Goal: Navigation & Orientation: Find specific page/section

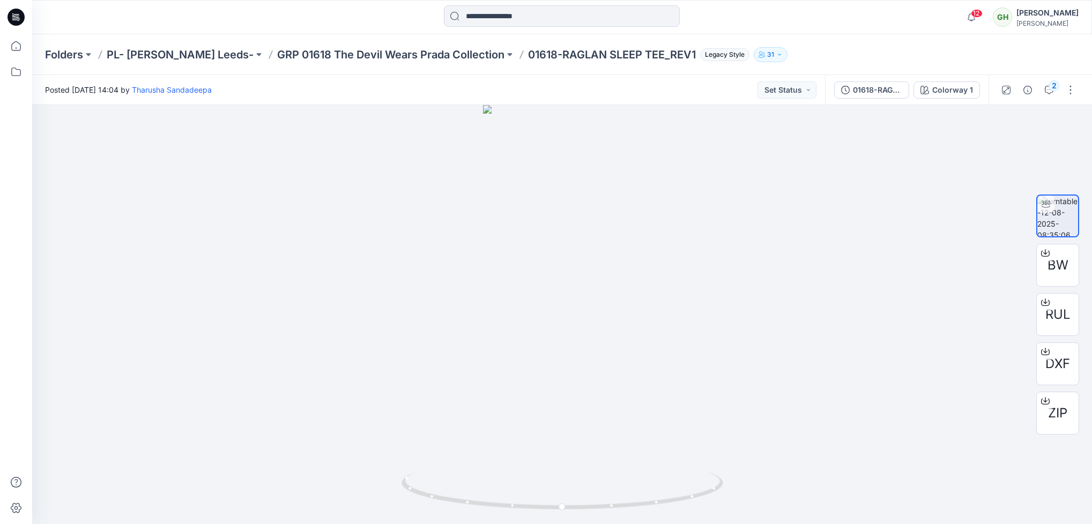
click at [14, 10] on icon at bounding box center [16, 17] width 17 height 17
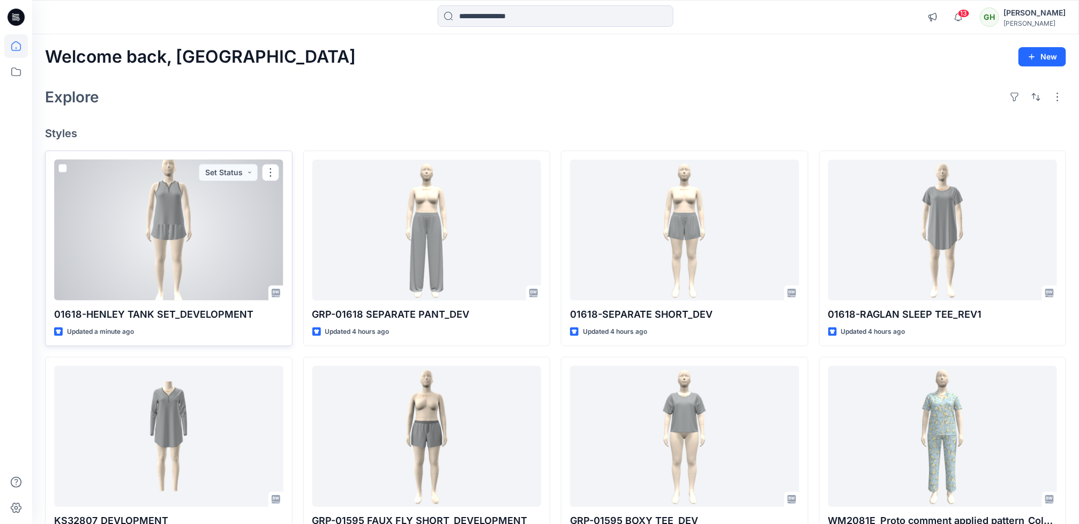
click at [233, 241] on div at bounding box center [168, 230] width 229 height 141
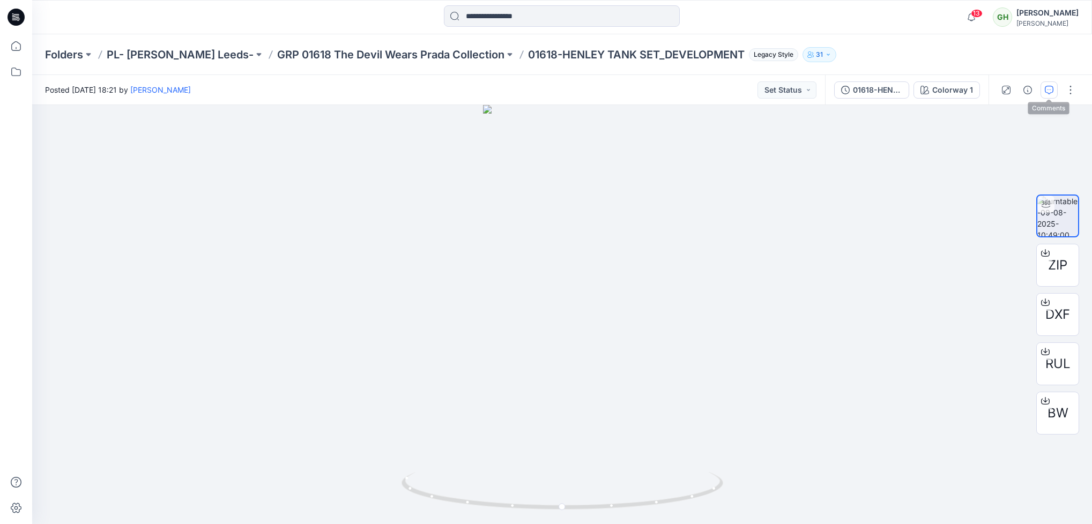
click at [1052, 88] on icon "button" at bounding box center [1049, 90] width 9 height 9
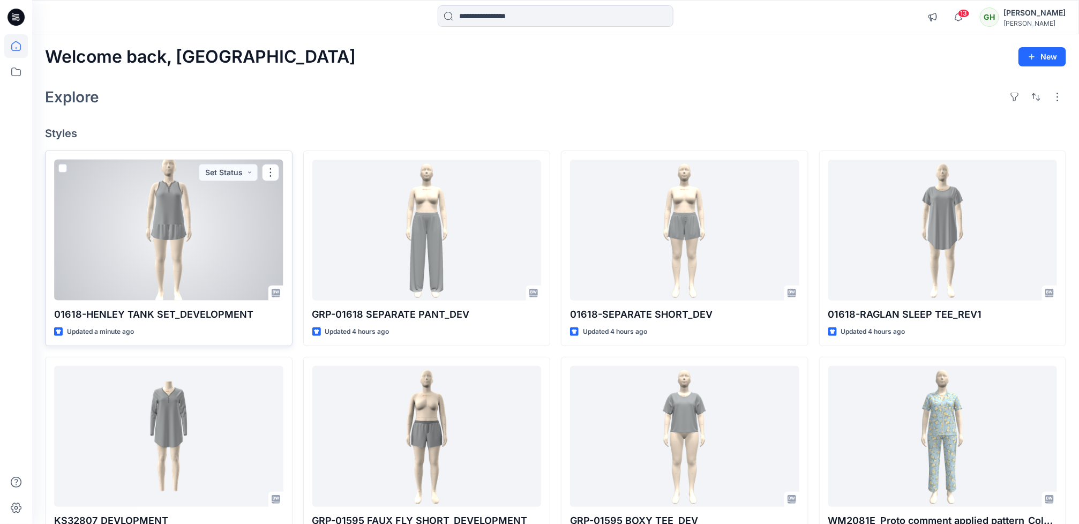
click at [137, 241] on div at bounding box center [168, 230] width 229 height 141
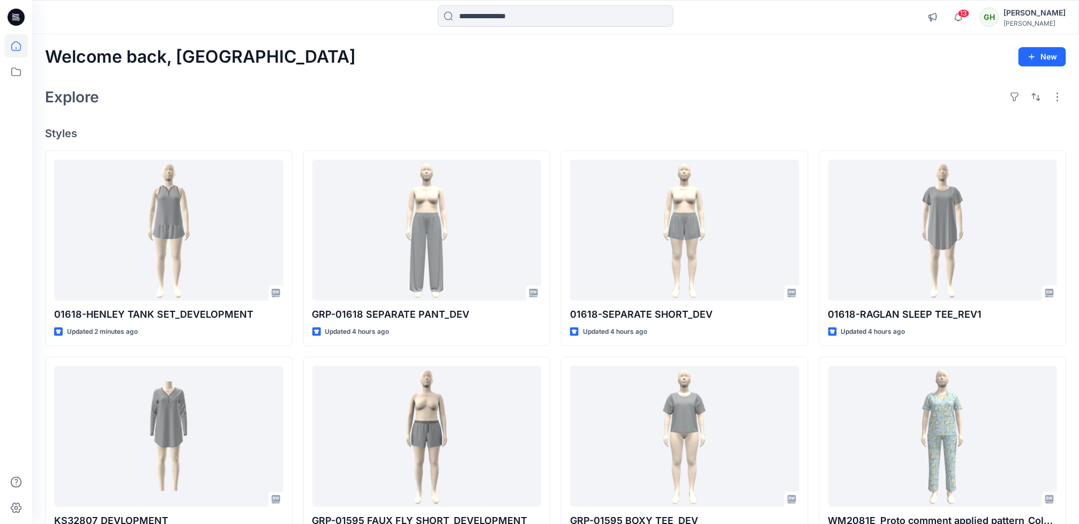
click at [462, 132] on h4 "Styles" at bounding box center [556, 133] width 1022 height 13
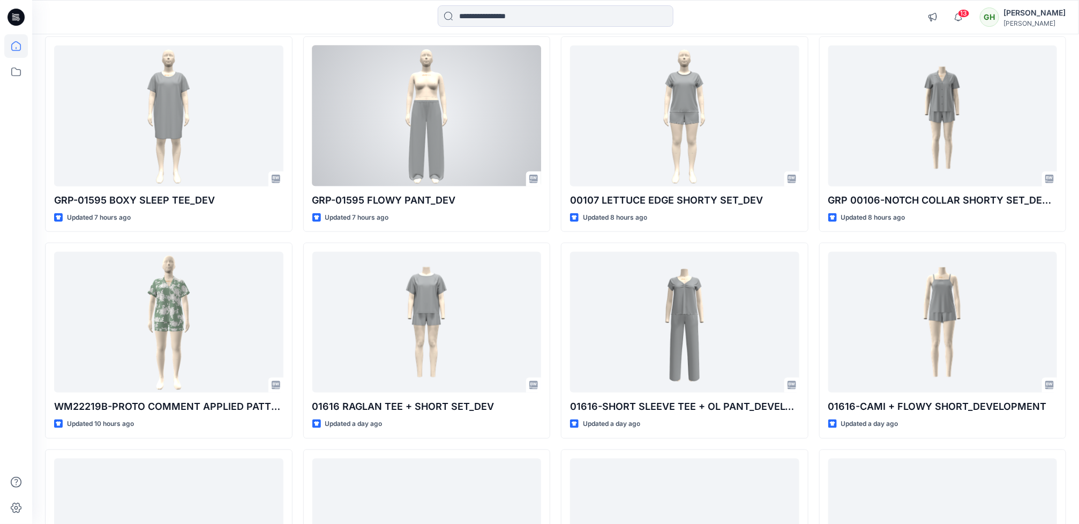
scroll to position [530, 0]
